Goal: Contribute content

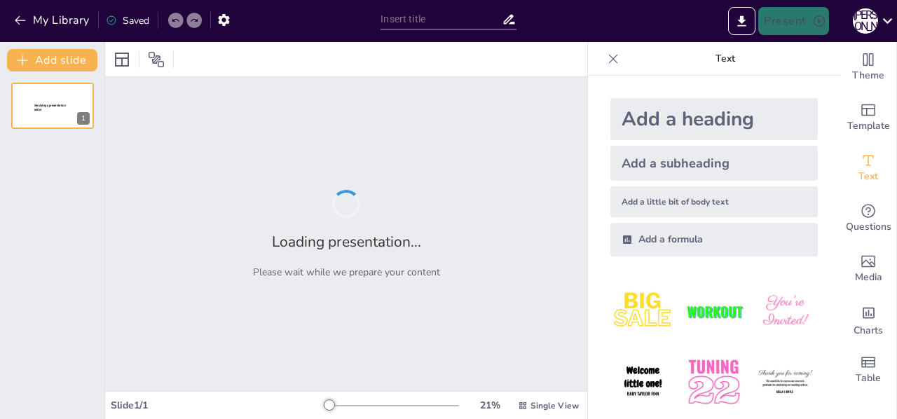
type input "New Sendsteps"
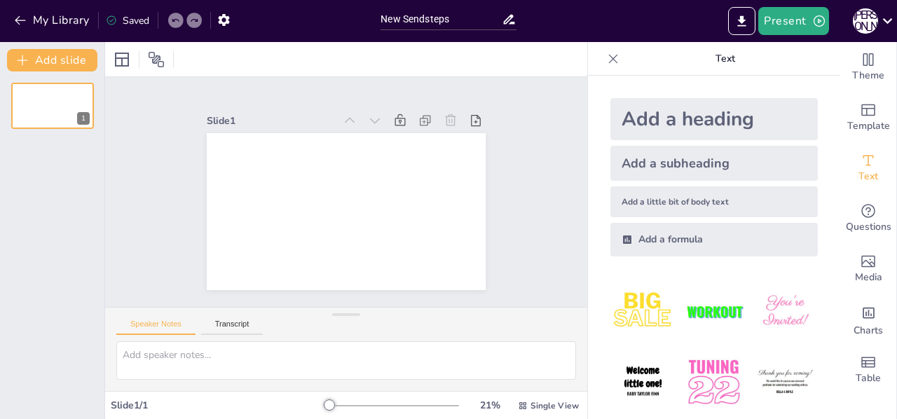
click at [696, 108] on div "Add a heading" at bounding box center [713, 119] width 207 height 42
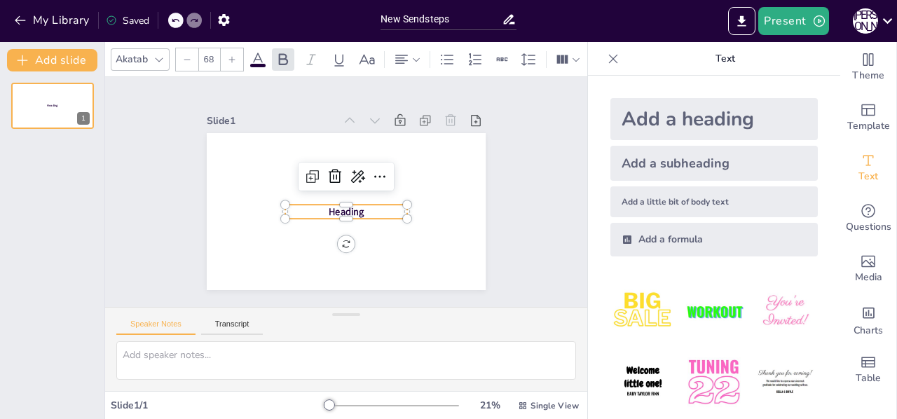
click at [696, 131] on div "Add a heading" at bounding box center [713, 119] width 207 height 42
click at [664, 103] on div "Add a heading" at bounding box center [713, 119] width 207 height 42
type input "68"
click at [355, 205] on span "Heading" at bounding box center [365, 196] width 20 height 38
click at [353, 199] on p "Heading" at bounding box center [352, 173] width 121 height 51
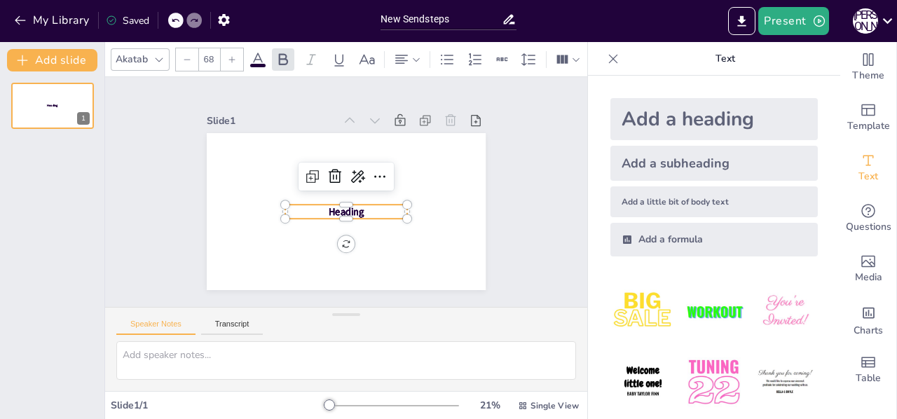
click at [357, 209] on p "Heading" at bounding box center [334, 207] width 107 height 83
click at [357, 205] on p "Heading" at bounding box center [338, 174] width 117 height 62
click at [202, 353] on textarea at bounding box center [346, 360] width 460 height 39
type textarea "о"
click at [0, 284] on div "Heading Heading Heading 1" at bounding box center [52, 245] width 104 height 348
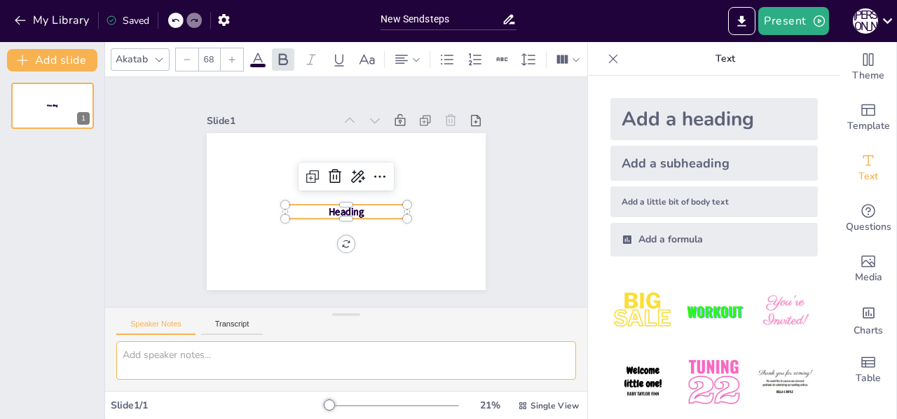
paste textarea "Основні засади функціонування сучасних змішаних систем, їх особливості та спіль…"
type textarea "Основні засади функціонування сучасних змішаних систем, їх особливості та спіль…"
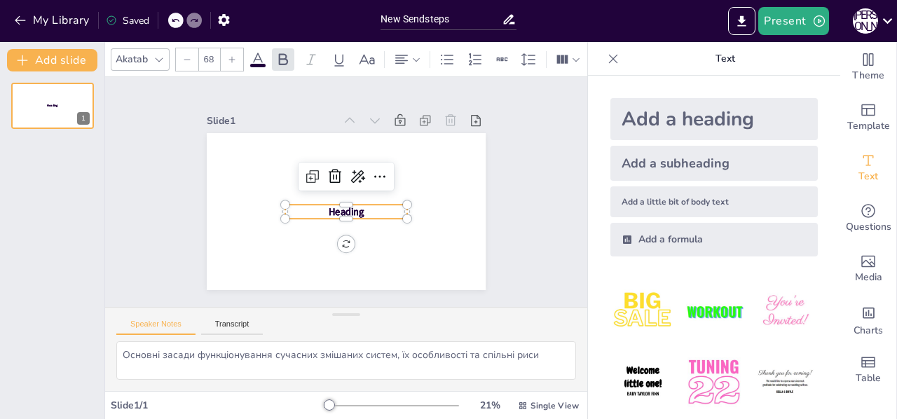
scroll to position [3, 0]
click at [349, 174] on icon at bounding box center [357, 176] width 17 height 17
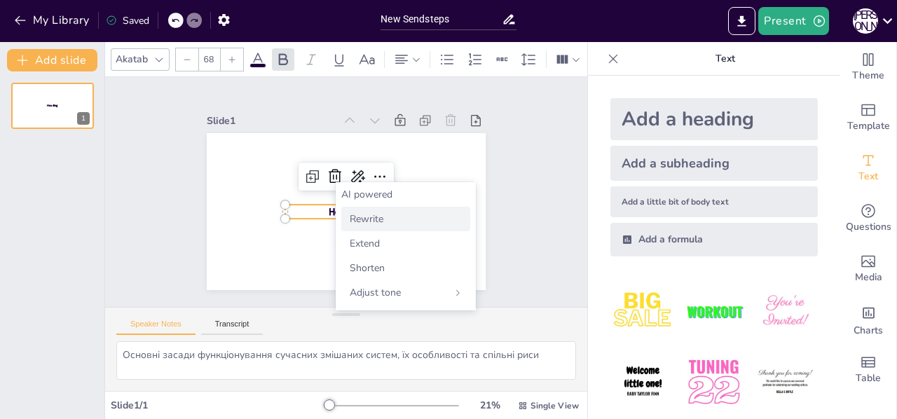
click at [391, 214] on div "Rewrite" at bounding box center [405, 219] width 129 height 25
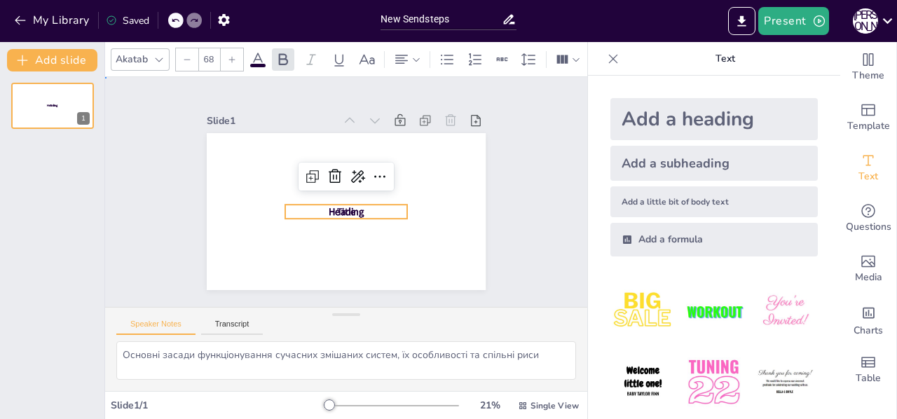
click at [492, 174] on div "Slide 1 Heading Heading Title" at bounding box center [346, 191] width 401 height 297
click at [340, 203] on p "Title" at bounding box center [326, 193] width 27 height 123
click at [371, 212] on icon at bounding box center [368, 222] width 20 height 20
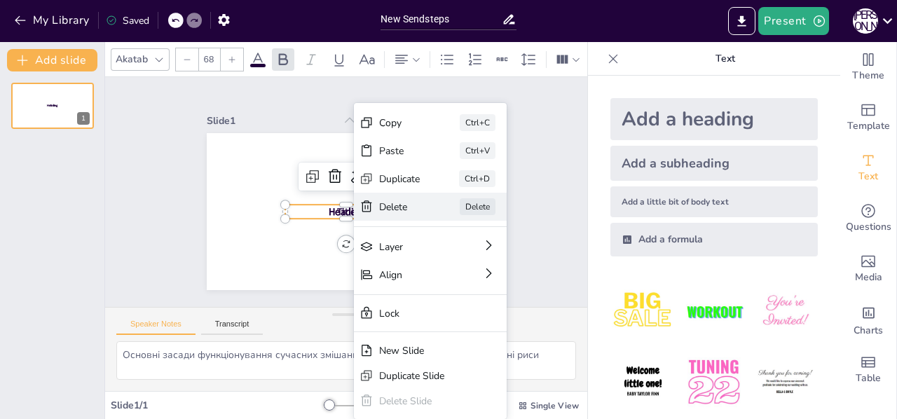
click at [276, 49] on div "Delete" at bounding box center [254, 33] width 43 height 32
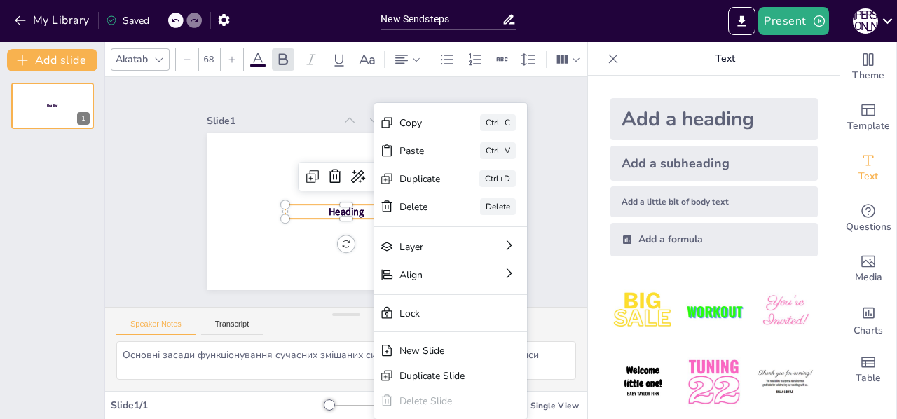
click at [299, 333] on div "[PERSON_NAME]" at bounding box center [276, 410] width 43 height 155
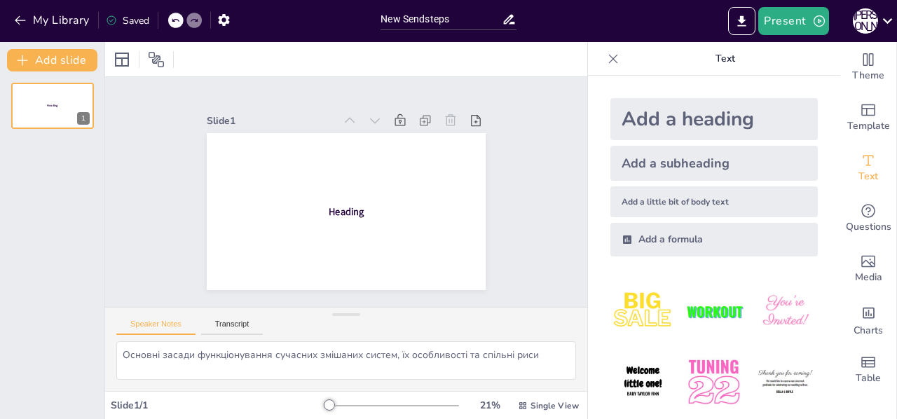
click at [675, 169] on div "Add a subheading" at bounding box center [713, 163] width 207 height 35
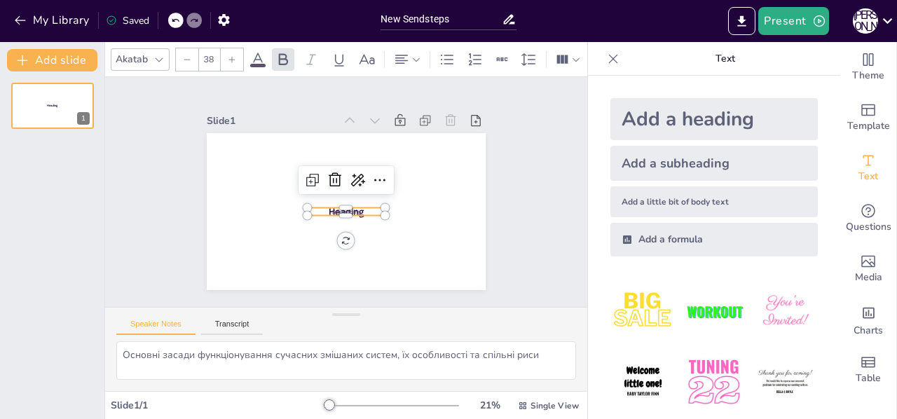
click at [680, 197] on div "Add a little bit of body text" at bounding box center [713, 201] width 207 height 31
click at [681, 212] on div "Add a little bit of body text" at bounding box center [713, 201] width 207 height 31
type input "26"
click at [684, 233] on div "Add a formula" at bounding box center [713, 240] width 207 height 34
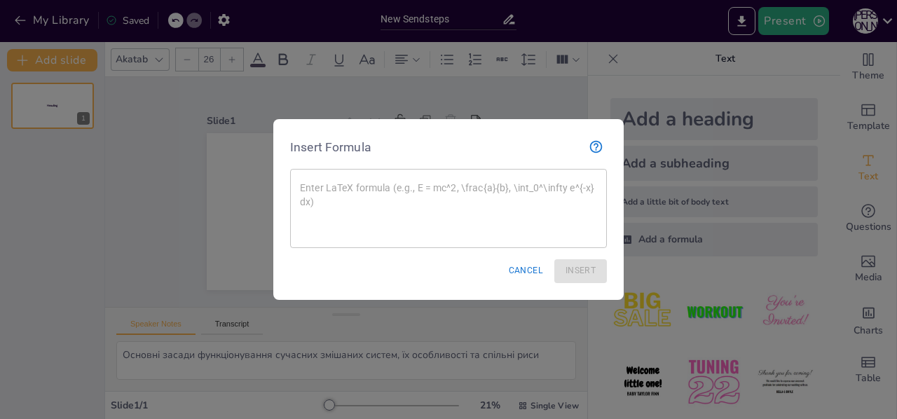
click at [530, 275] on button "Cancel" at bounding box center [526, 270] width 46 height 23
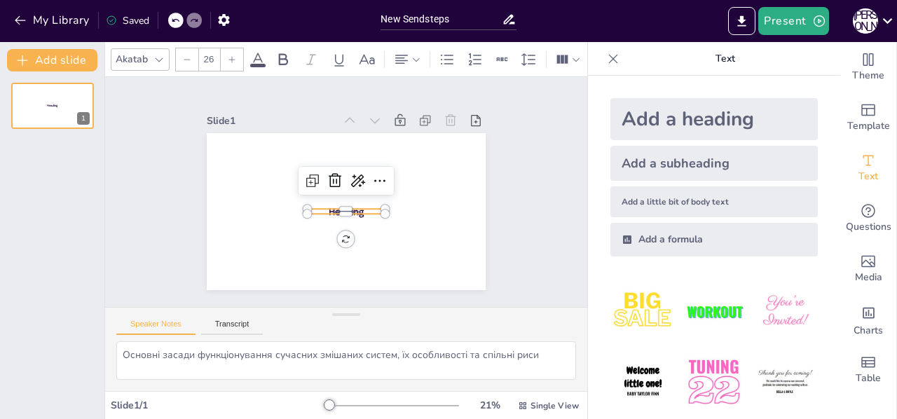
scroll to position [83, 0]
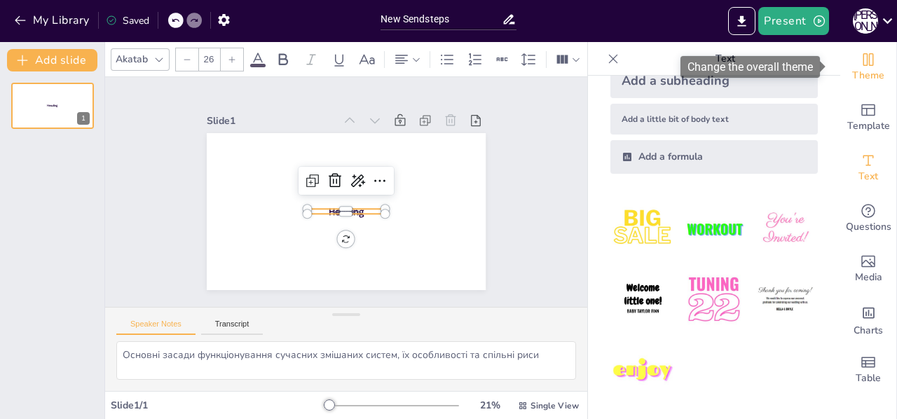
click at [852, 74] on span "Theme" at bounding box center [868, 75] width 32 height 15
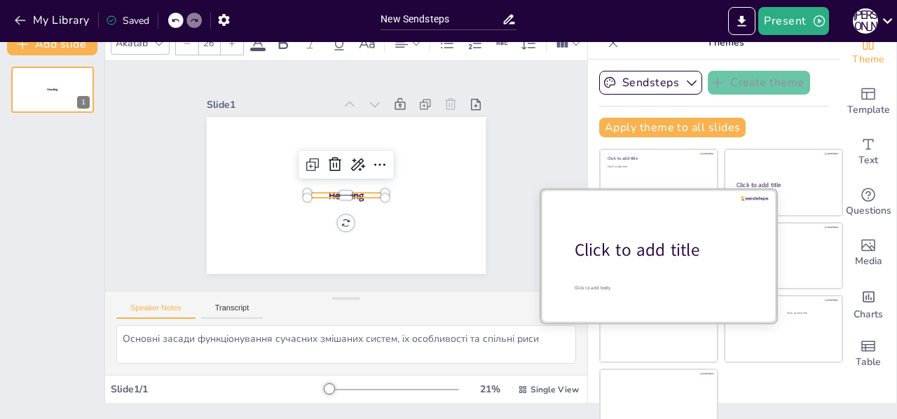
scroll to position [30, 0]
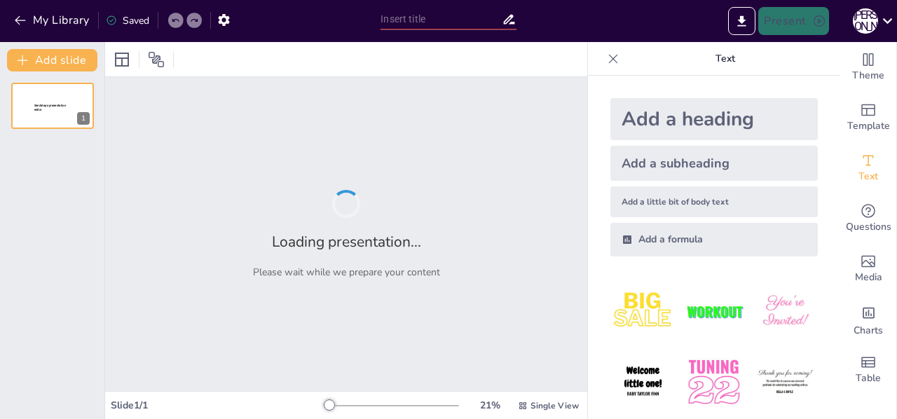
type input "Основні засади функціонування сучасних змішаних систем, їх особливості та спільн"
